Goal: Task Accomplishment & Management: Use online tool/utility

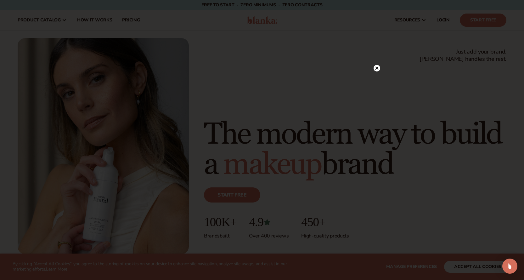
click at [378, 68] on circle at bounding box center [376, 68] width 7 height 7
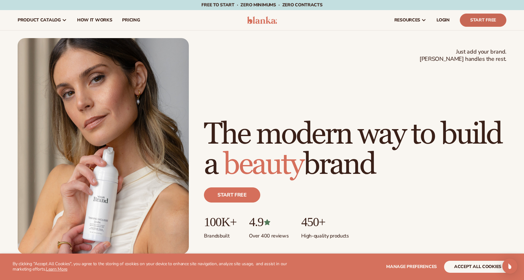
click at [472, 23] on link "Start Free" at bounding box center [482, 20] width 47 height 13
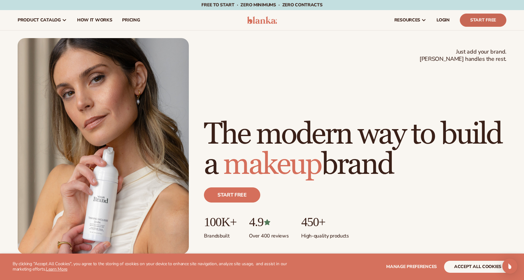
click at [485, 23] on link "Start Free" at bounding box center [482, 20] width 47 height 13
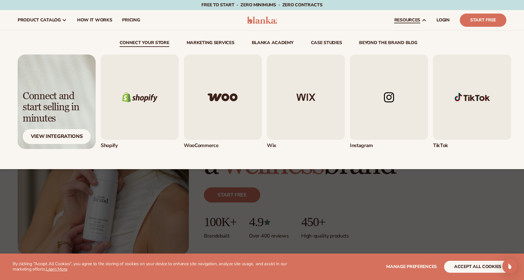
click at [142, 111] on img "1 / 5" at bounding box center [140, 96] width 78 height 85
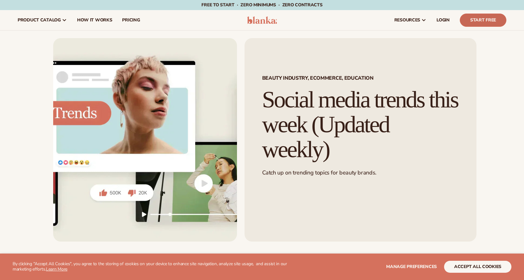
click at [498, 22] on link "Start Free" at bounding box center [482, 20] width 47 height 13
click at [471, 19] on link "Start Free" at bounding box center [482, 20] width 47 height 13
click at [484, 21] on link "Start Free" at bounding box center [482, 20] width 47 height 13
click at [482, 21] on link "Start Free" at bounding box center [482, 20] width 47 height 13
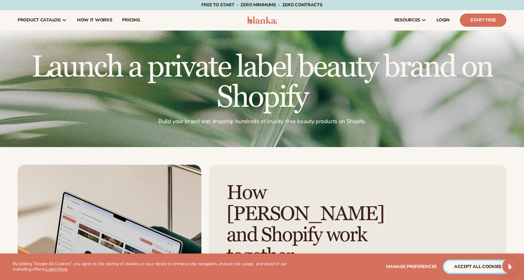
click at [462, 266] on button "accept all cookies" at bounding box center [477, 266] width 67 height 12
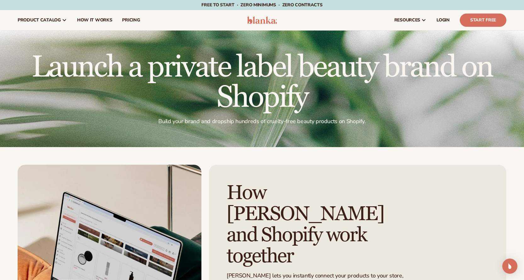
scroll to position [94, 0]
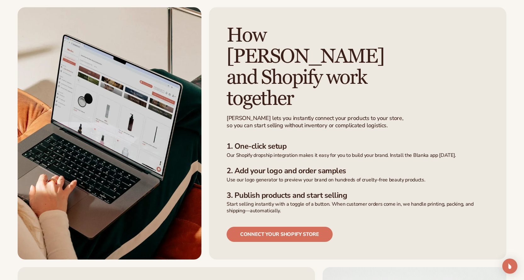
scroll to position [189, 0]
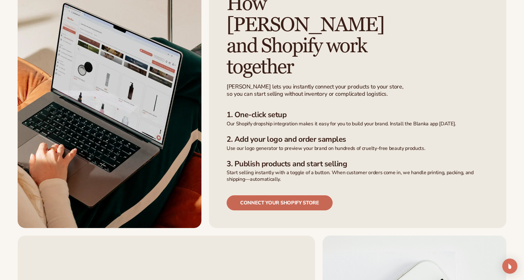
click at [315, 195] on link "Connect your shopify store" at bounding box center [279, 202] width 106 height 15
